Goal: Task Accomplishment & Management: Manage account settings

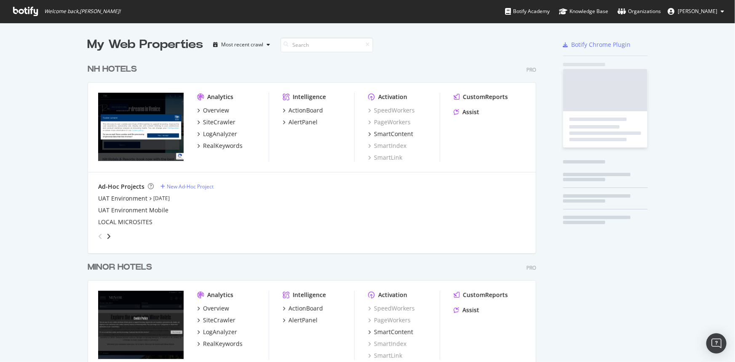
scroll to position [356, 723]
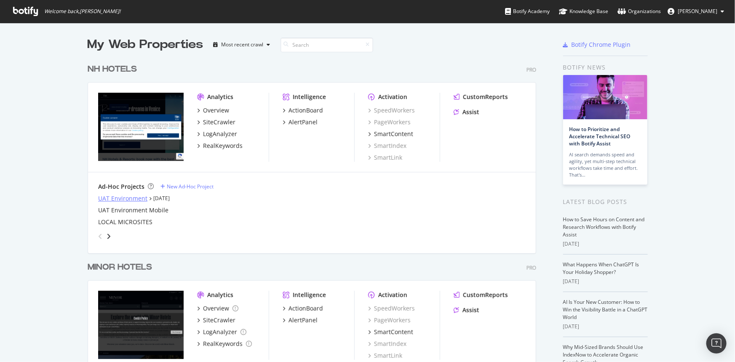
click at [122, 194] on div "UAT Environment" at bounding box center [122, 198] width 49 height 8
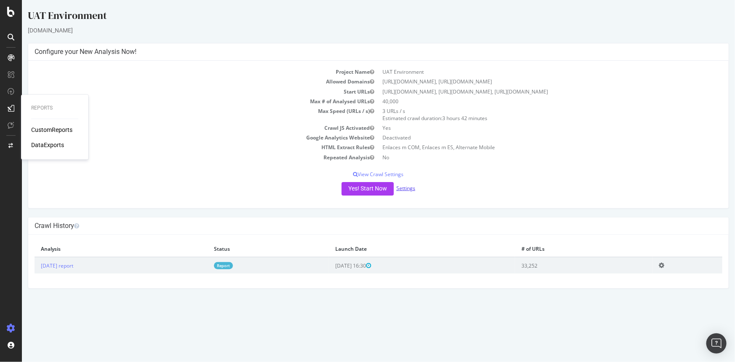
click at [405, 192] on link "Settings" at bounding box center [405, 187] width 19 height 7
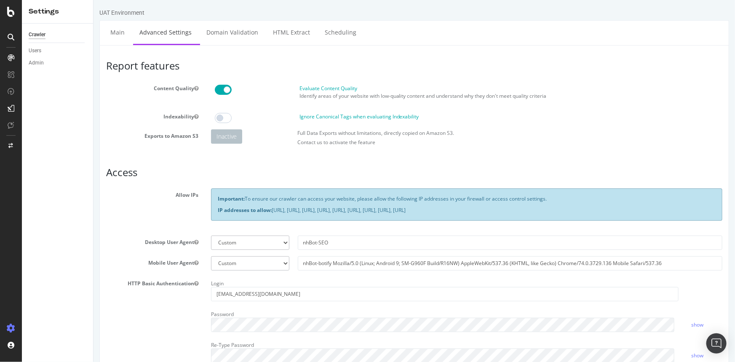
click at [221, 115] on span at bounding box center [222, 118] width 17 height 10
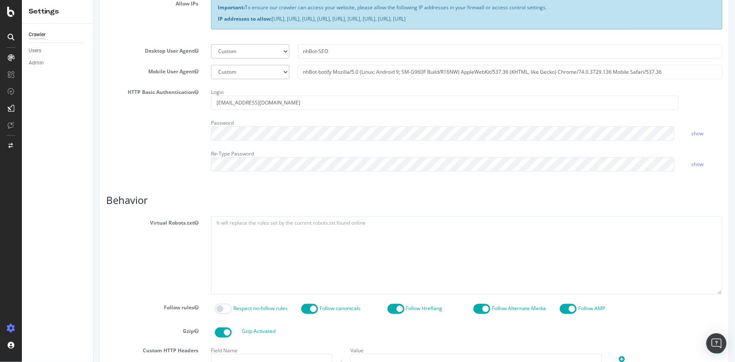
scroll to position [374, 0]
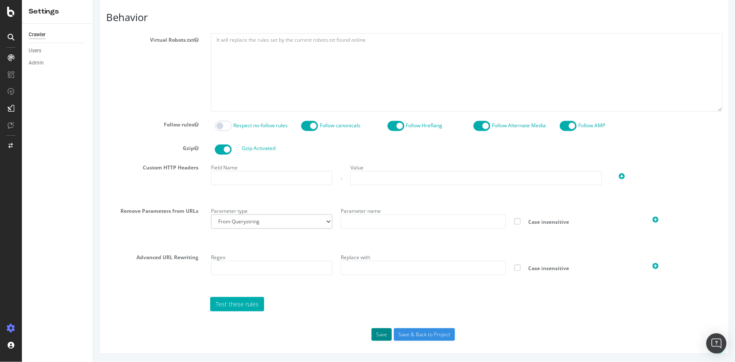
drag, startPoint x: 381, startPoint y: 336, endPoint x: 374, endPoint y: 320, distance: 17.1
click at [381, 335] on button "Save" at bounding box center [381, 334] width 20 height 13
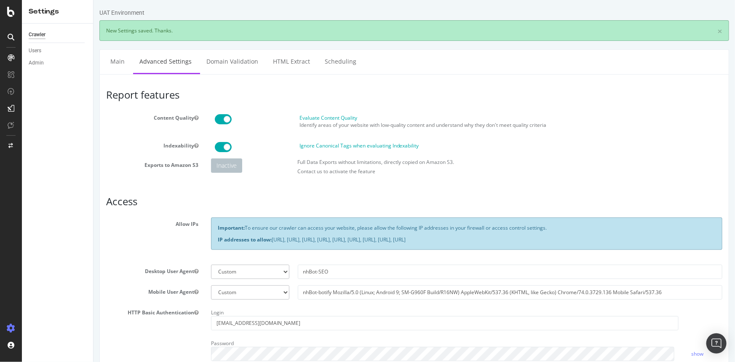
scroll to position [0, 0]
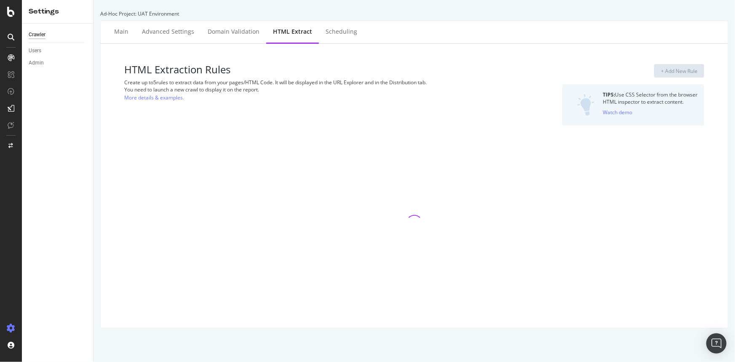
select select "list"
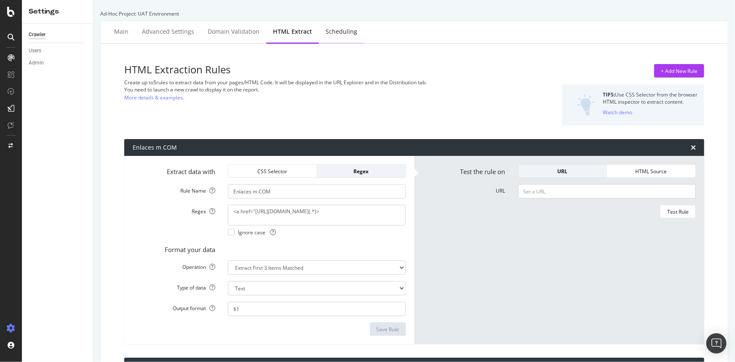
click at [341, 32] on div "Scheduling" at bounding box center [341, 31] width 32 height 8
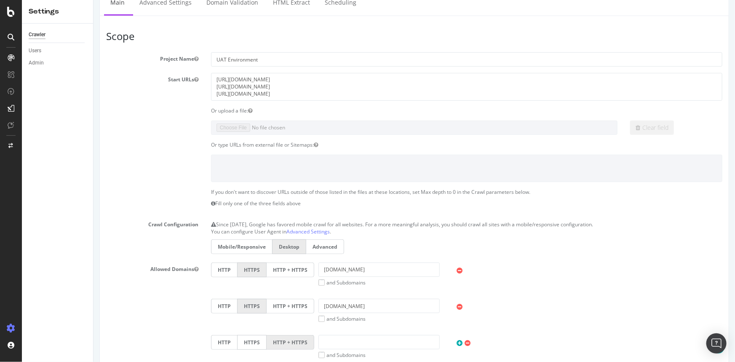
scroll to position [153, 0]
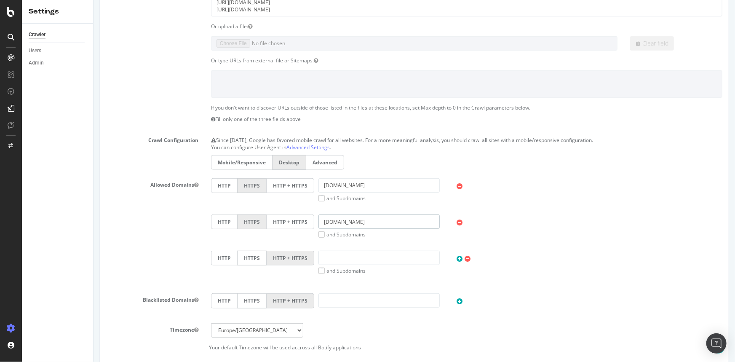
click at [370, 218] on input "[DOMAIN_NAME]" at bounding box center [379, 221] width 122 height 14
click at [345, 259] on input "text" at bounding box center [379, 257] width 122 height 14
paste input "[DOMAIN_NAME]"
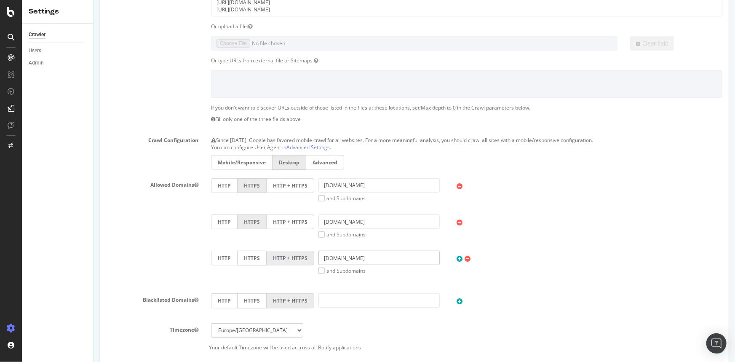
type input "[DOMAIN_NAME]"
